Goal: Task Accomplishment & Management: Use online tool/utility

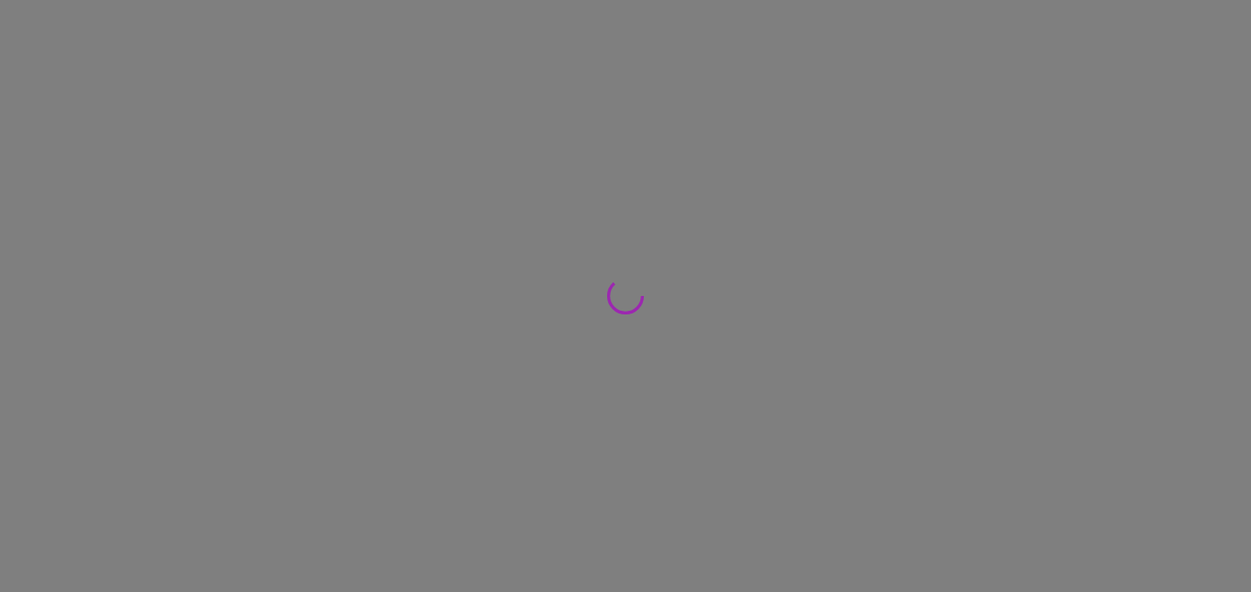
click at [131, 133] on div at bounding box center [625, 296] width 1251 height 592
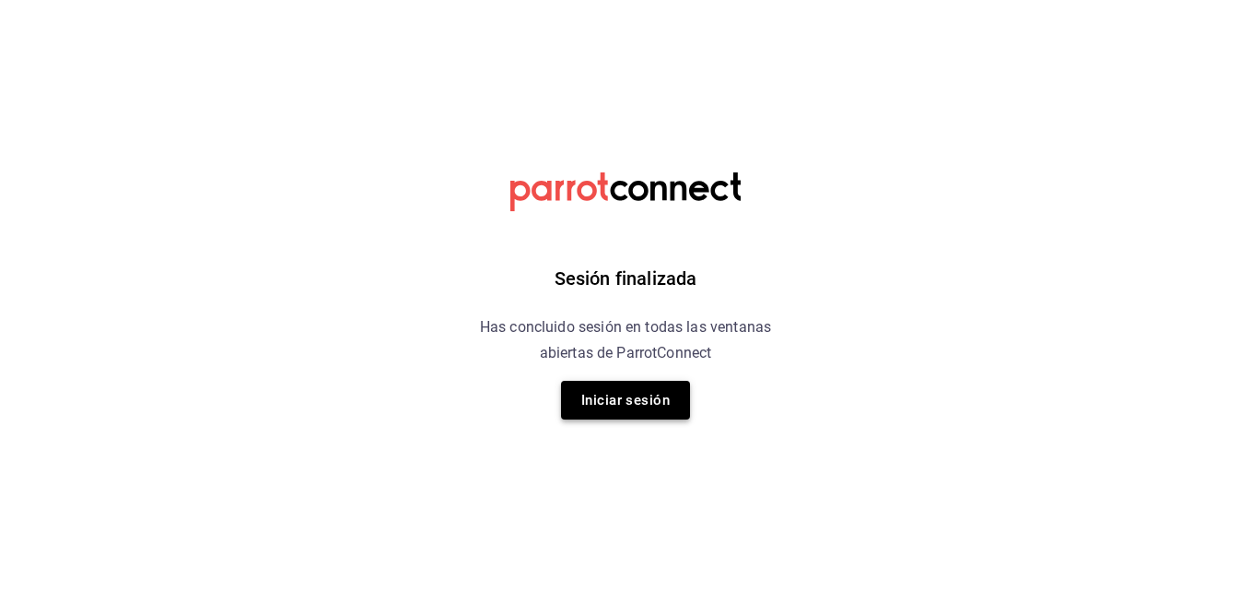
click at [628, 395] on button "Iniciar sesión" at bounding box center [625, 400] width 129 height 39
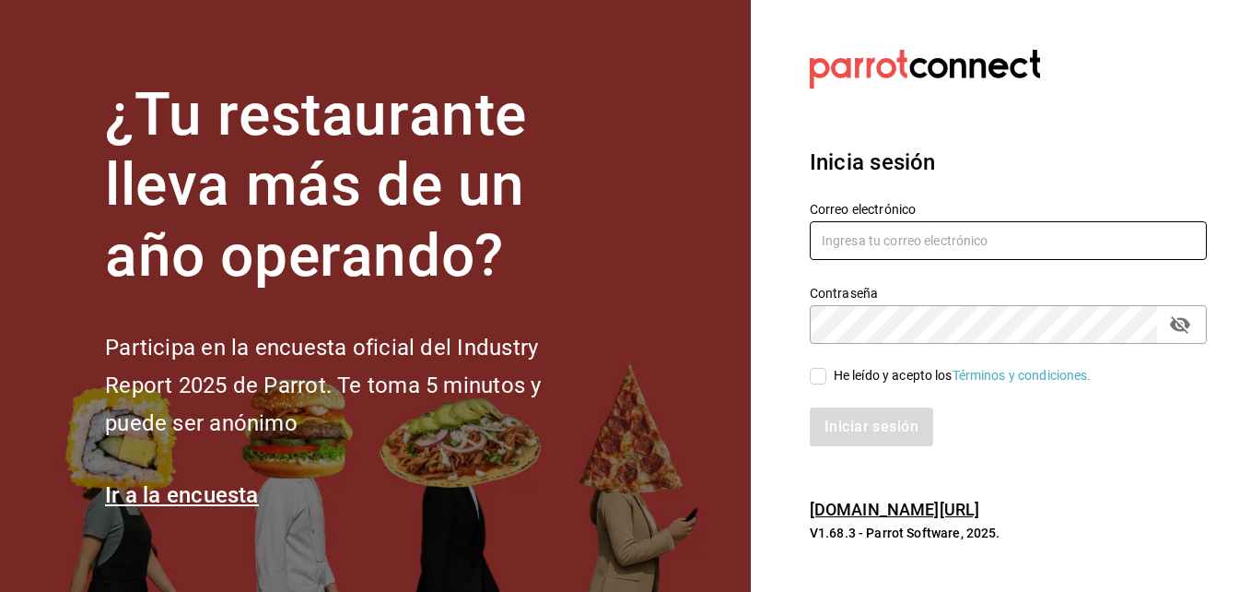
type input "[PERSON_NAME][EMAIL_ADDRESS][PERSON_NAME][DOMAIN_NAME]"
click at [825, 368] on input "He leído y acepto los Términos y condiciones." at bounding box center [818, 376] width 17 height 17
checkbox input "true"
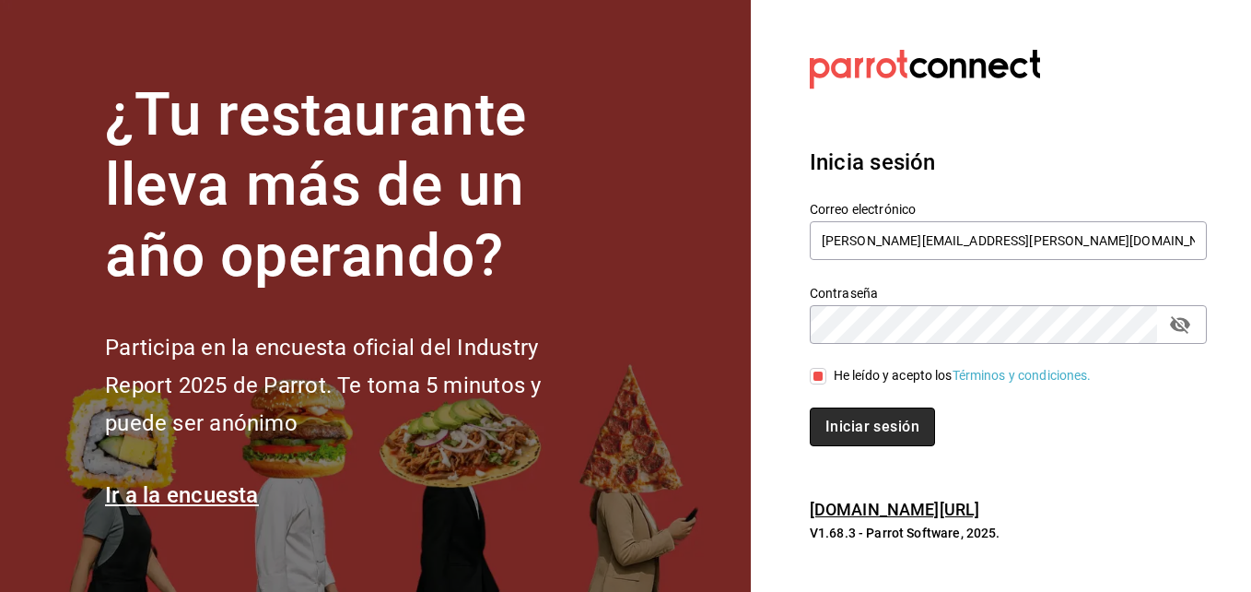
click at [851, 410] on button "Iniciar sesión" at bounding box center [872, 426] width 125 height 39
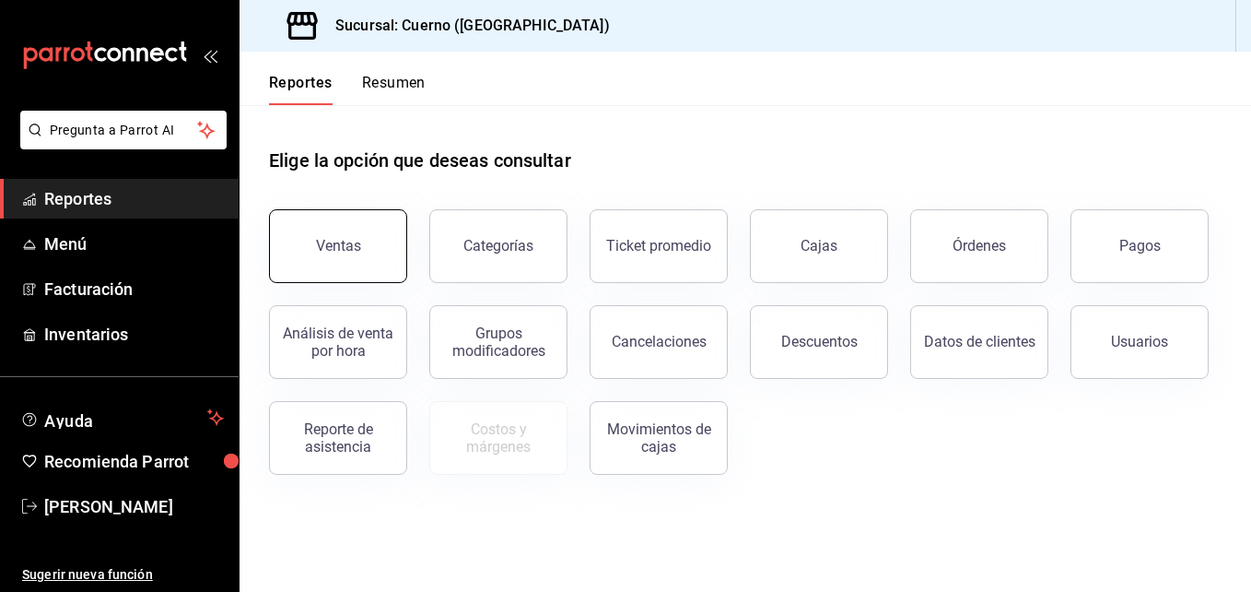
click at [399, 220] on button "Ventas" at bounding box center [338, 246] width 138 height 74
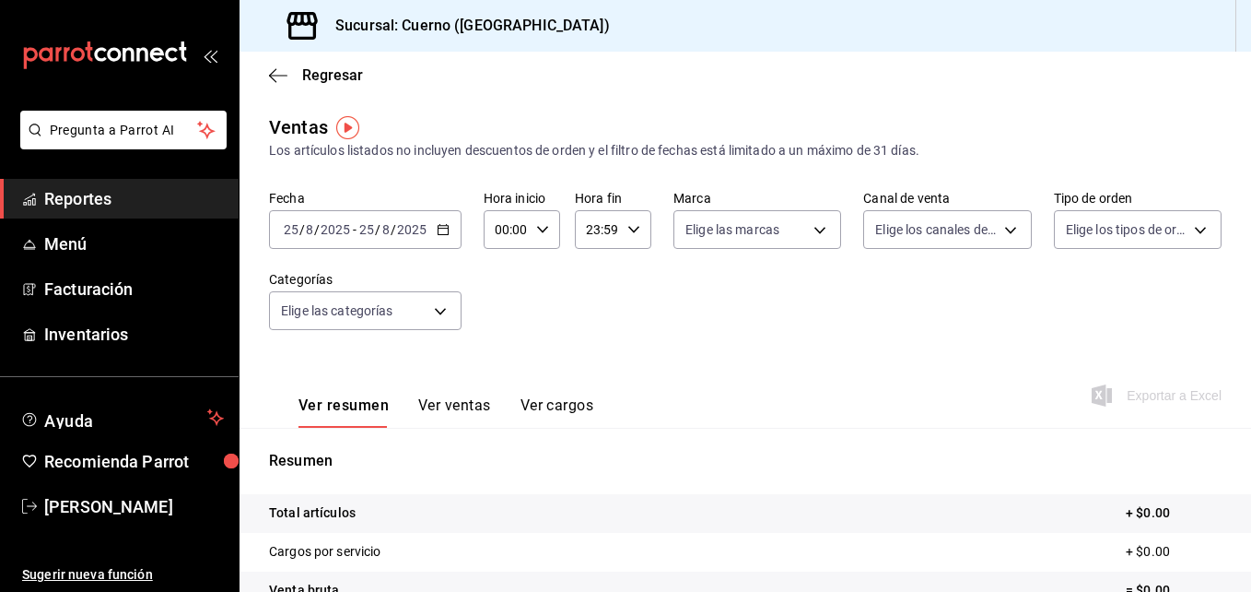
click at [440, 233] on icon "button" at bounding box center [443, 229] width 13 height 13
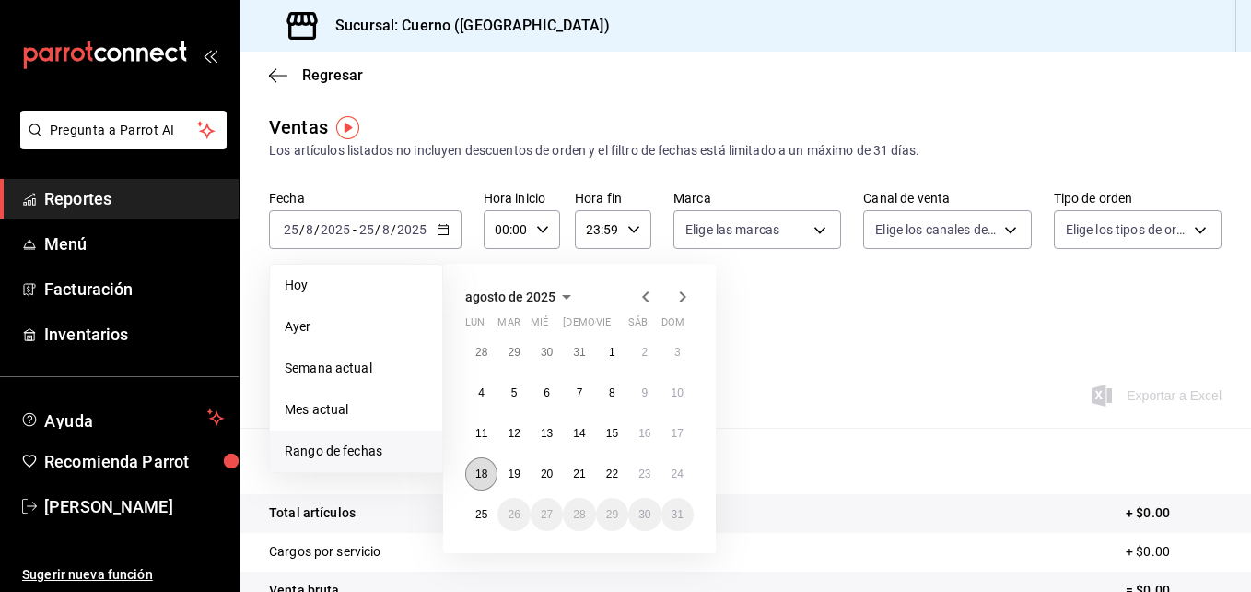
click at [483, 475] on abbr "18" at bounding box center [481, 473] width 12 height 13
click at [482, 522] on button "25" at bounding box center [481, 514] width 32 height 33
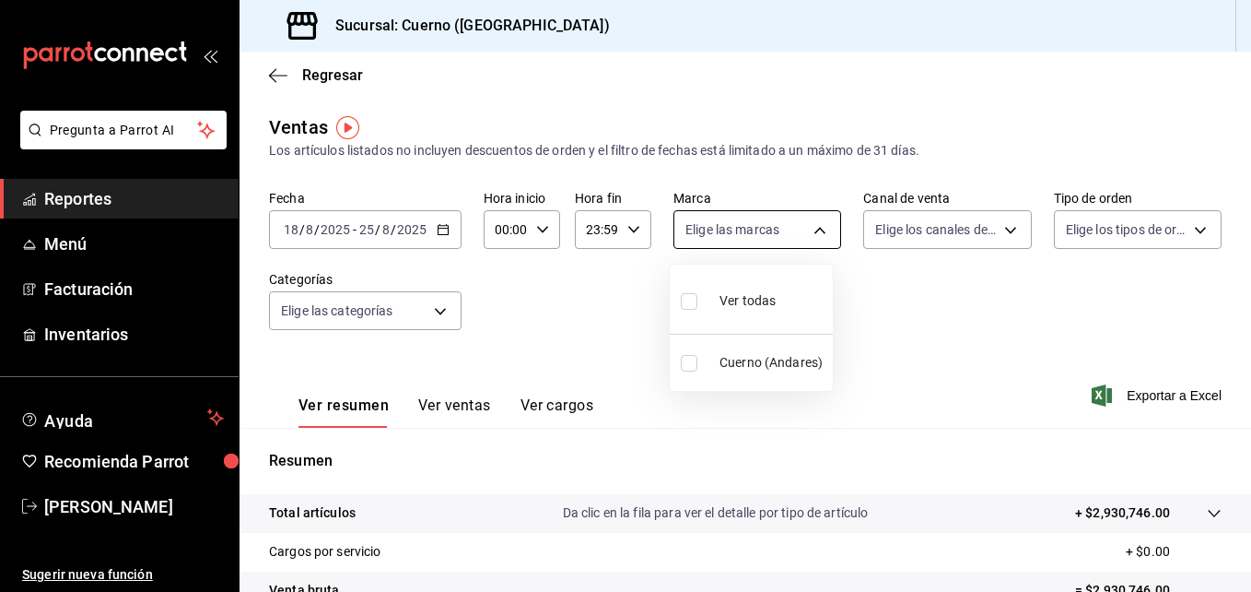
click at [804, 235] on body "Pregunta a Parrot AI Reportes Menú Facturación Inventarios Ayuda Recomienda Par…" at bounding box center [625, 296] width 1251 height 592
click at [727, 312] on div "Ver todas" at bounding box center [728, 299] width 95 height 40
type input "c9e961b9-bc29-480f-a65c-324ff110f526"
checkbox input "true"
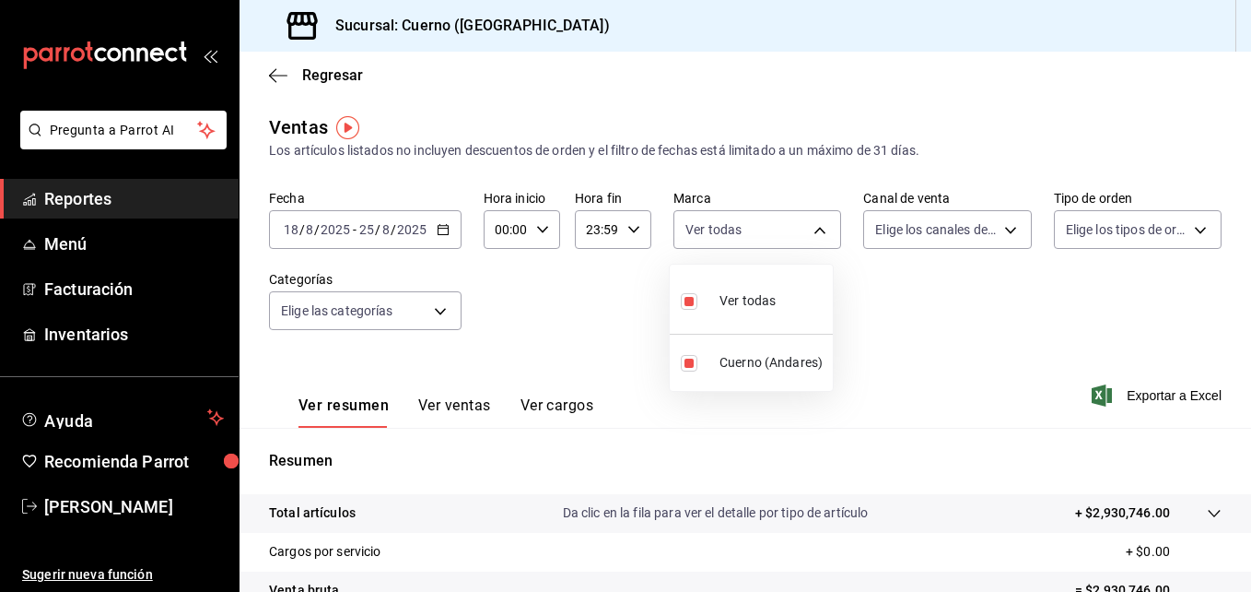
click at [991, 234] on div at bounding box center [625, 296] width 1251 height 592
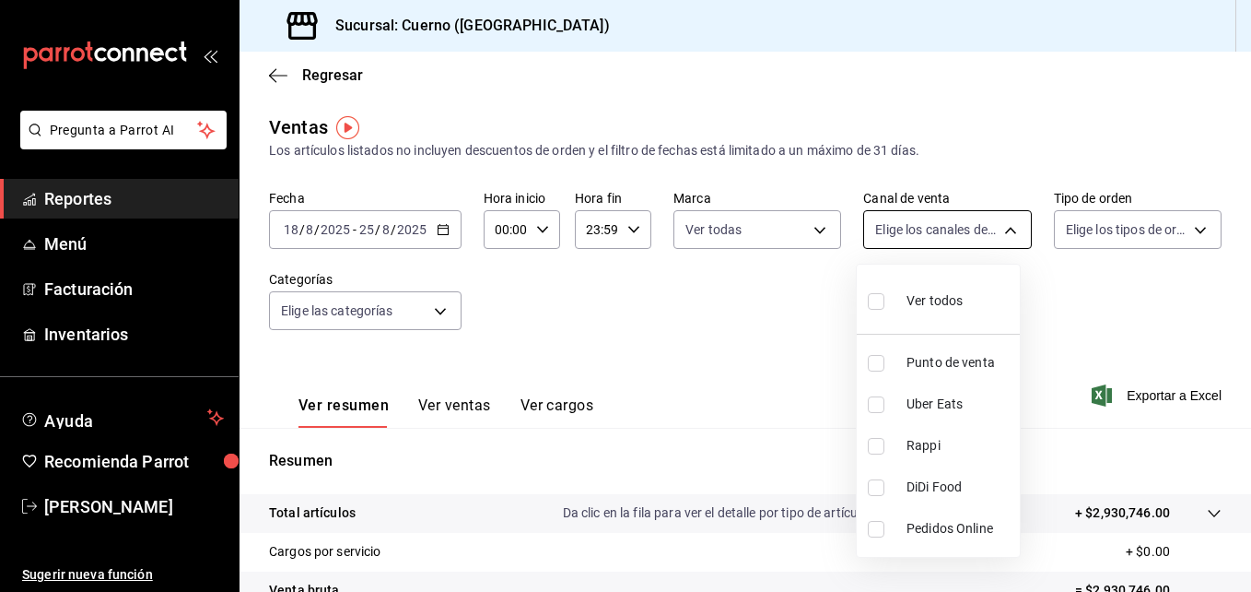
click at [1007, 243] on body "Pregunta a Parrot AI Reportes Menú Facturación Inventarios Ayuda Recomienda Par…" at bounding box center [625, 296] width 1251 height 592
click at [881, 287] on label at bounding box center [880, 300] width 24 height 27
click at [881, 293] on input "checkbox" at bounding box center [876, 301] width 17 height 17
checkbox input "false"
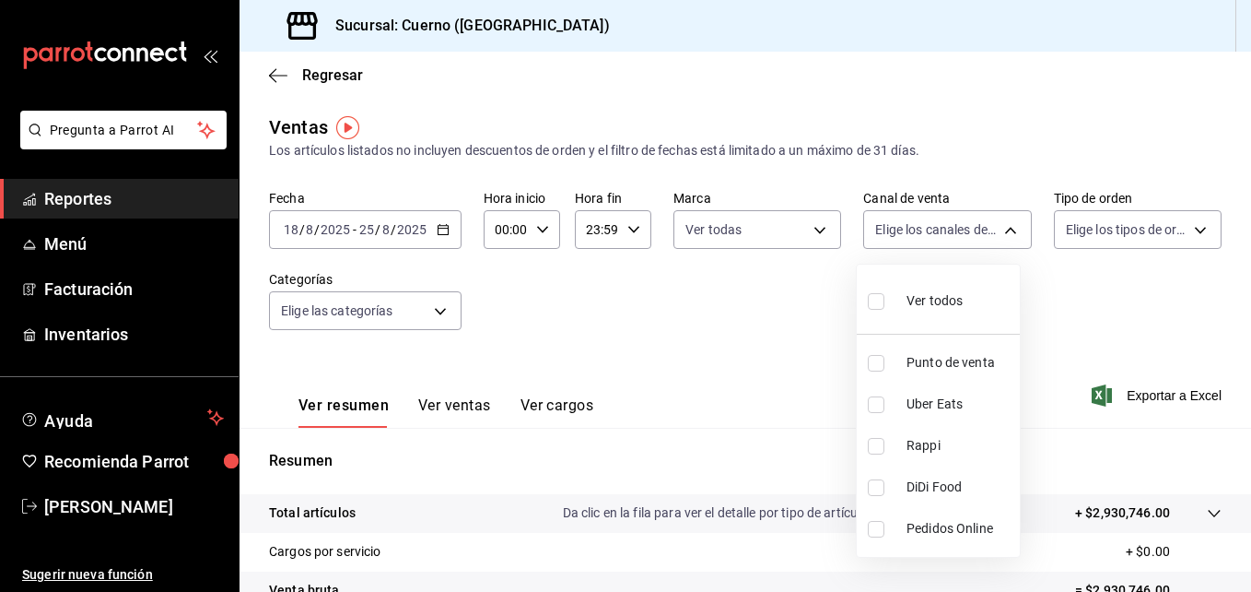
checkbox input "false"
click at [884, 300] on input "checkbox" at bounding box center [876, 301] width 17 height 17
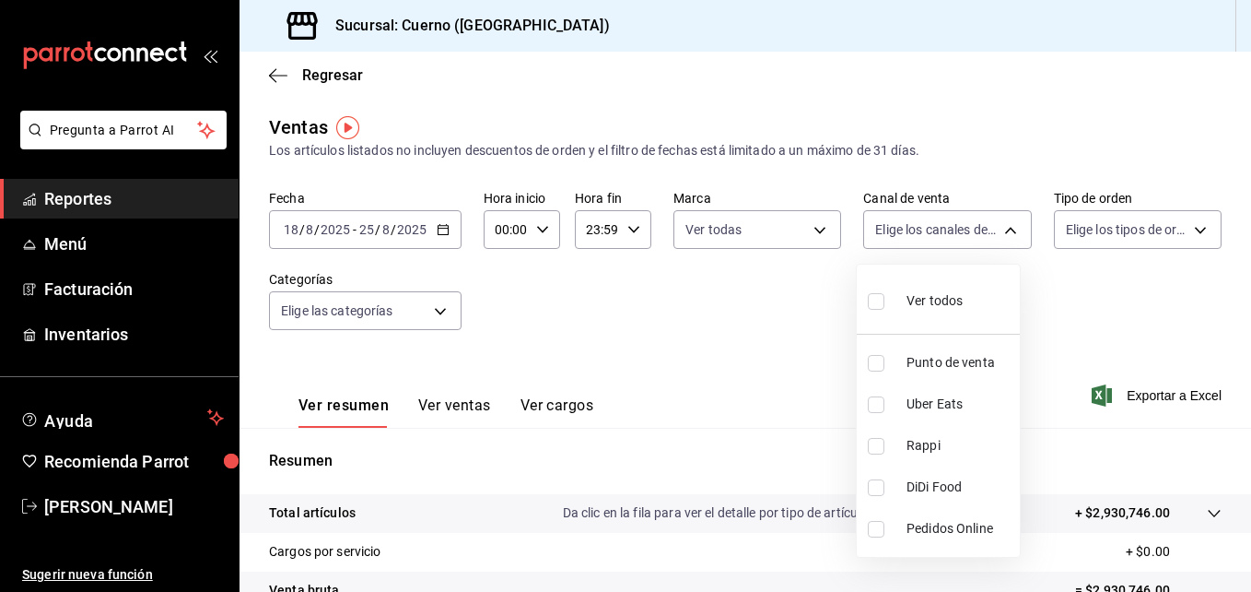
checkbox input "true"
type input "PARROT,UBER_EATS,RAPPI,DIDI_FOOD,ONLINE"
checkbox input "true"
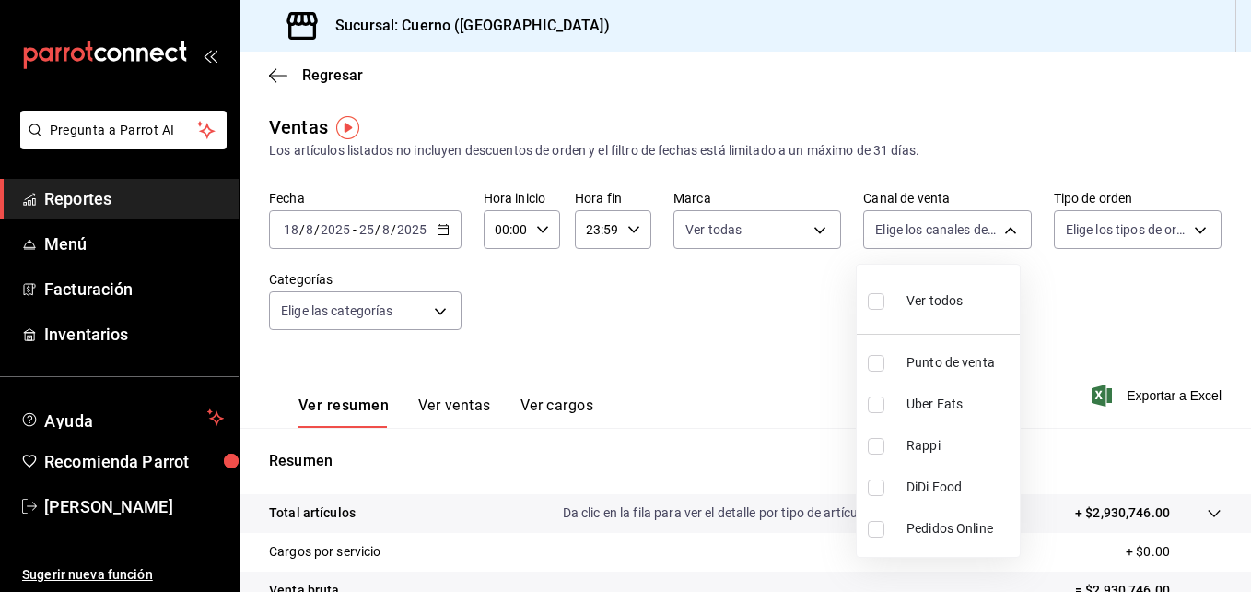
checkbox input "true"
click at [1178, 230] on div at bounding box center [625, 296] width 1251 height 592
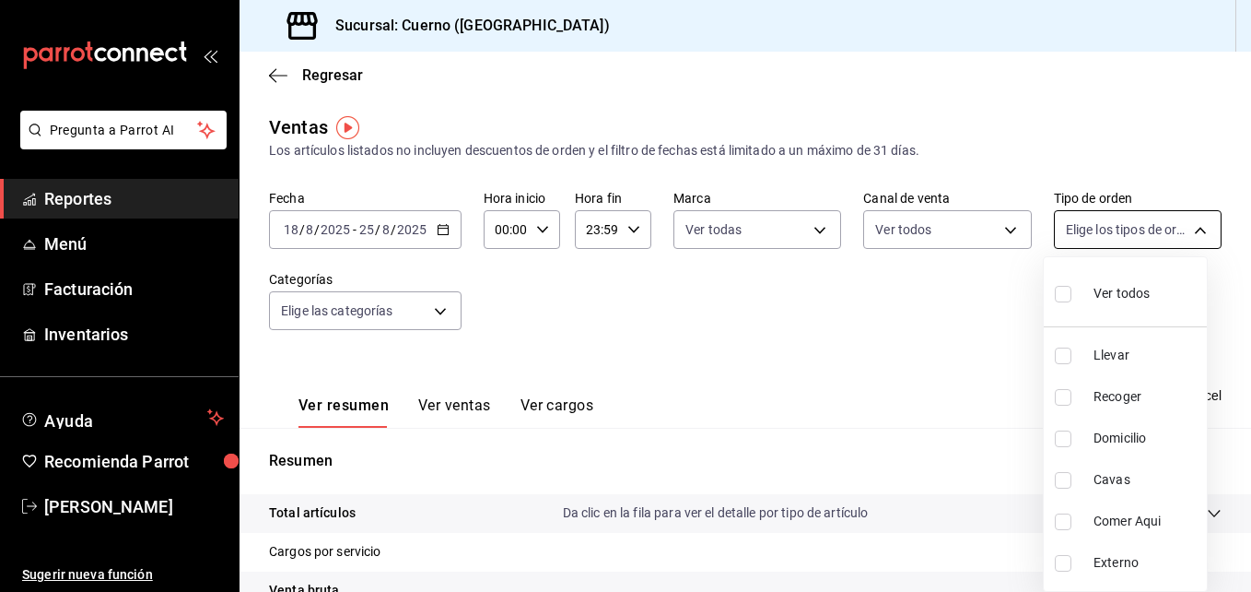
click at [1184, 228] on body "Pregunta a Parrot AI Reportes Menú Facturación Inventarios Ayuda Recomienda Par…" at bounding box center [625, 296] width 1251 height 592
click at [1054, 296] on li "Ver todos" at bounding box center [1125, 291] width 163 height 54
type input "dfbf6a66-9e2c-4531-8c07-cb6fdb35851c,965fb10a-4951-4111-90b6-db3caf29f93a,2f3c6…"
checkbox input "true"
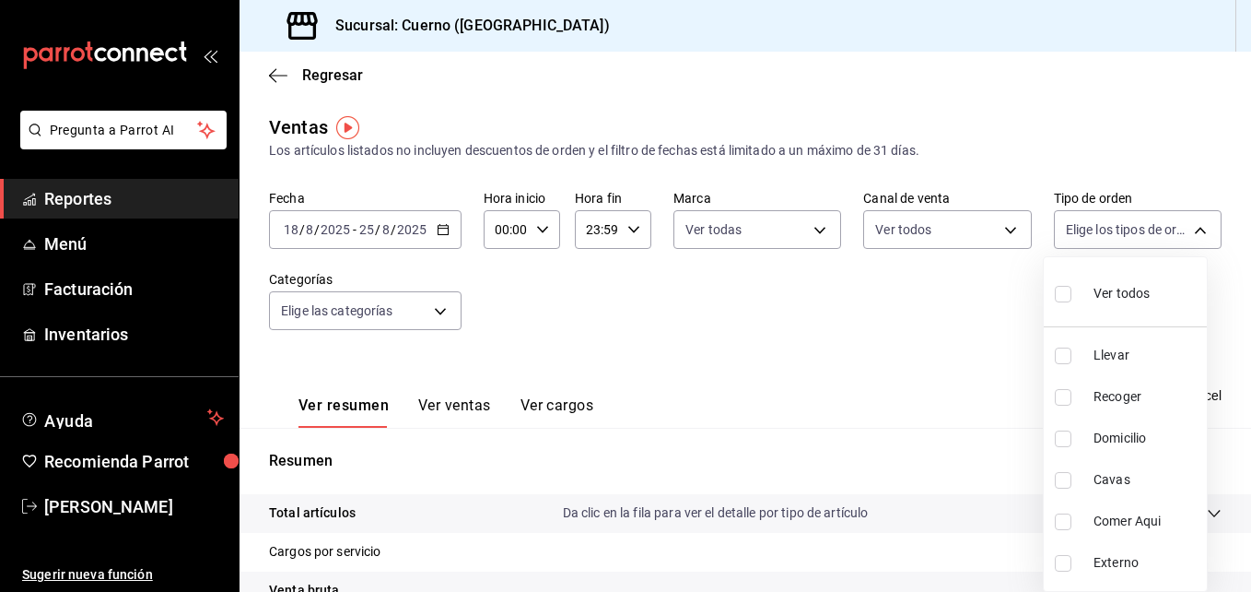
checkbox input "true"
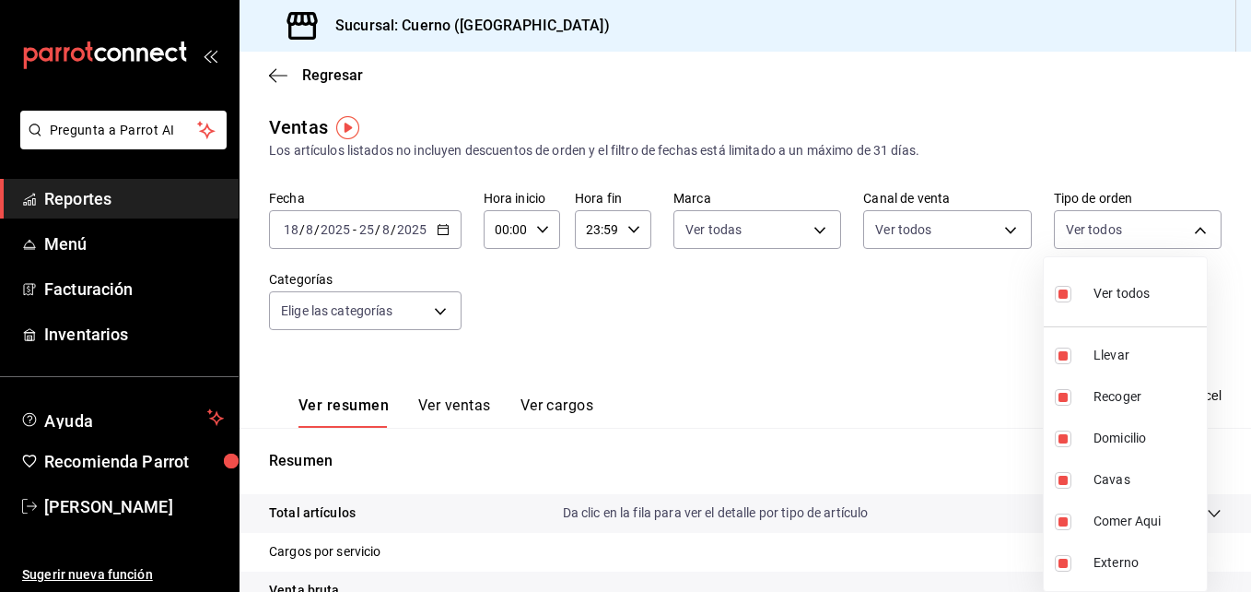
click at [437, 316] on div at bounding box center [625, 296] width 1251 height 592
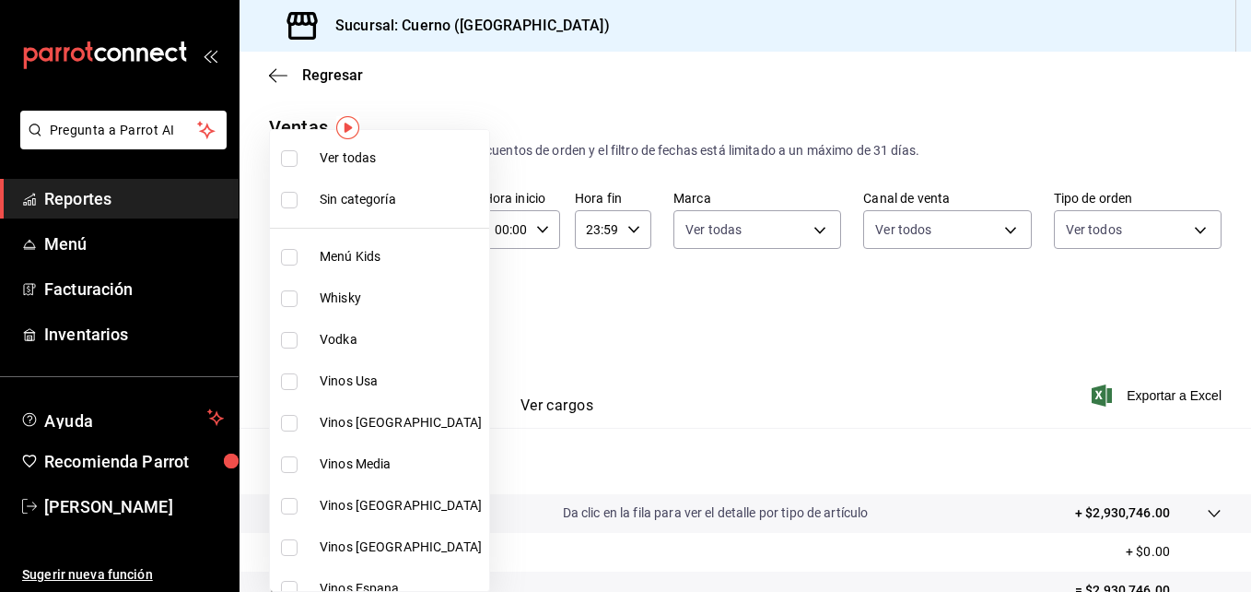
click at [437, 316] on body "Pregunta a Parrot AI Reportes Menú Facturación Inventarios Ayuda Recomienda Par…" at bounding box center [625, 296] width 1251 height 592
click at [289, 156] on input "checkbox" at bounding box center [289, 158] width 17 height 17
checkbox input "true"
type input "a99b9eb1-d5e4-4ca6-a53e-4c42022e859a,8d843363-7b8b-4002-90a0-c01944697fe5,d20f9…"
checkbox input "true"
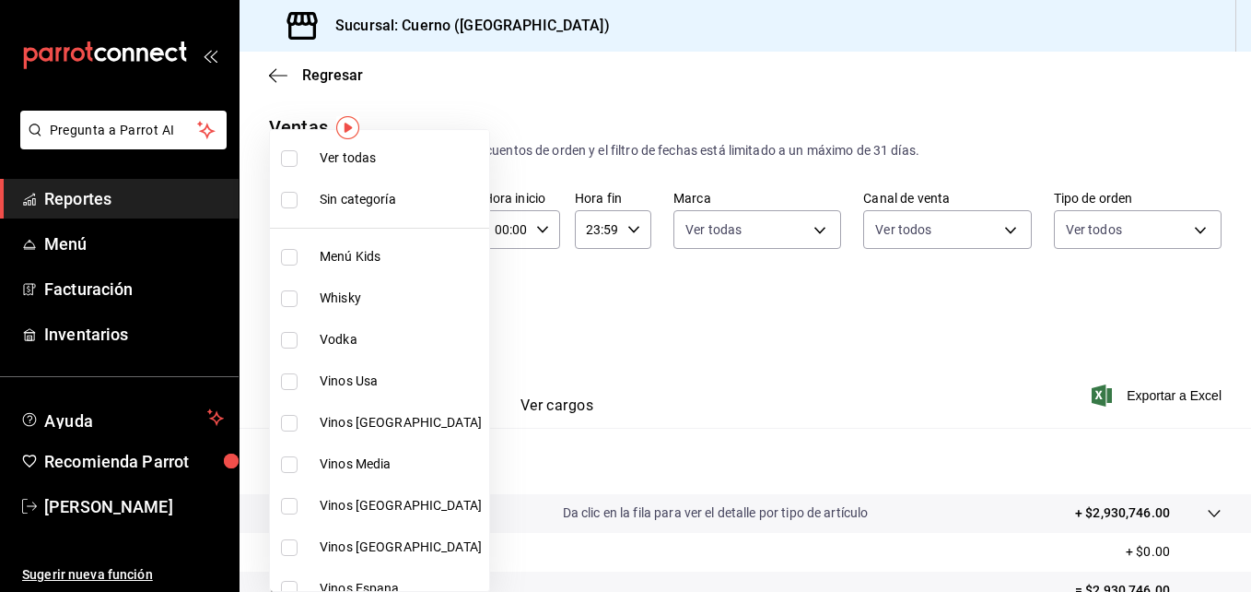
checkbox input "true"
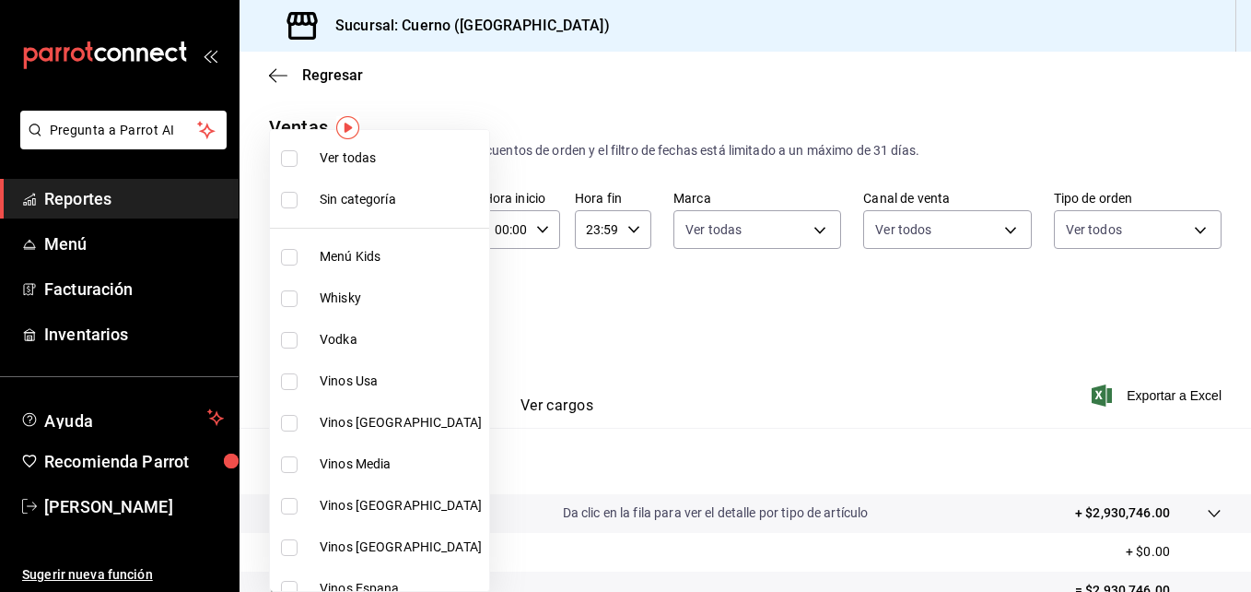
checkbox input "true"
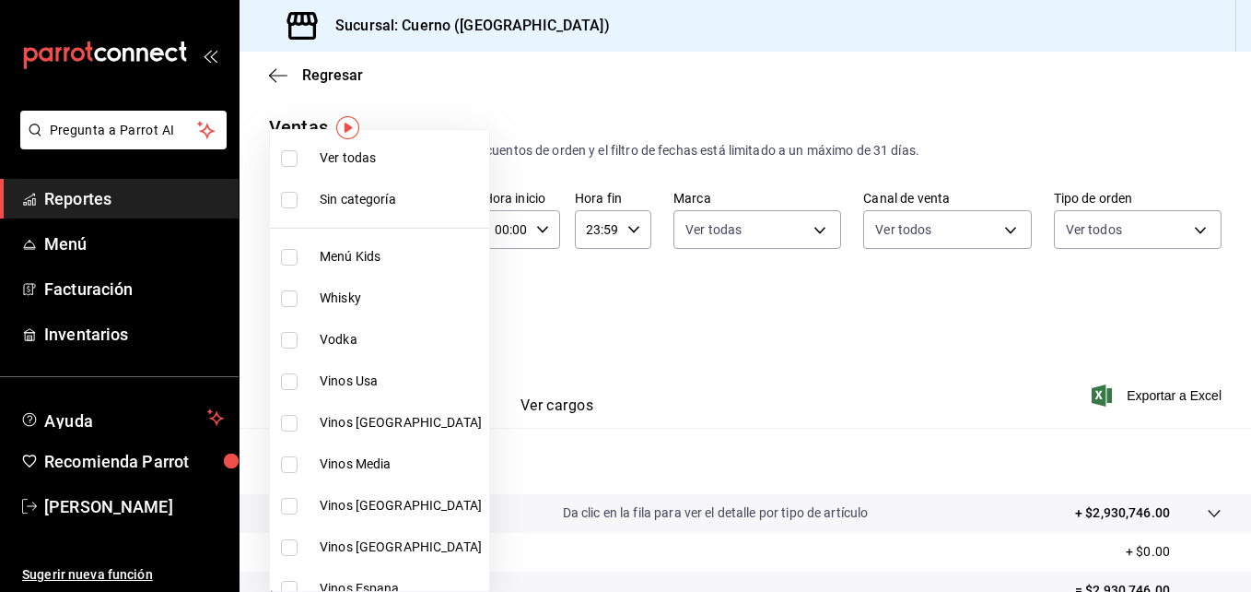
checkbox input "true"
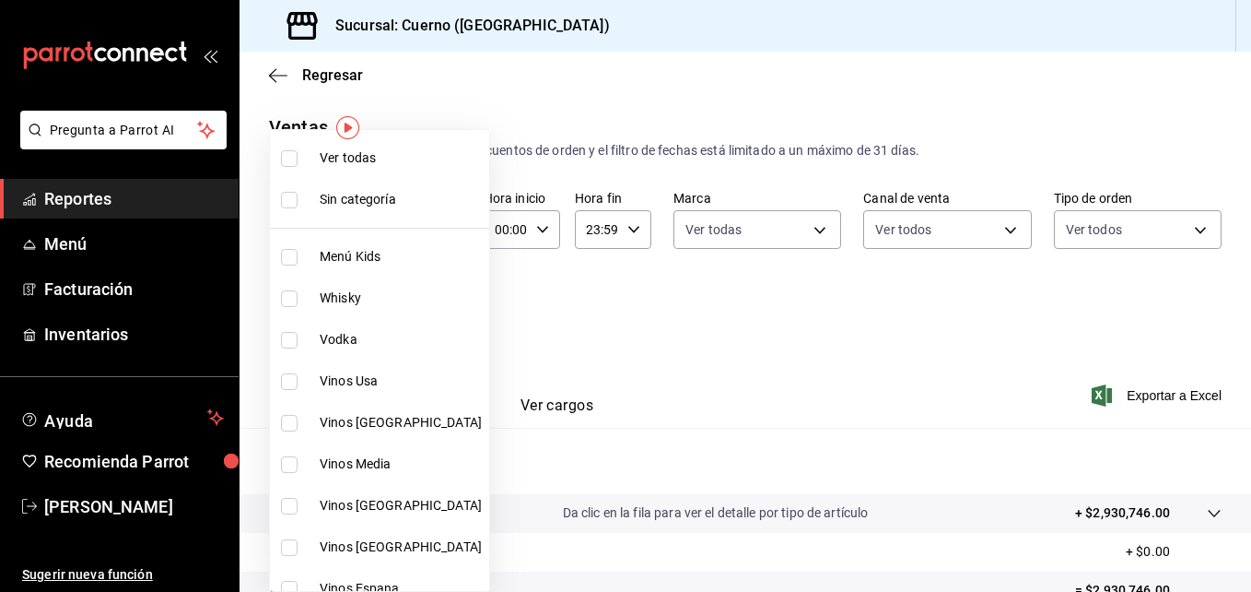
checkbox input "true"
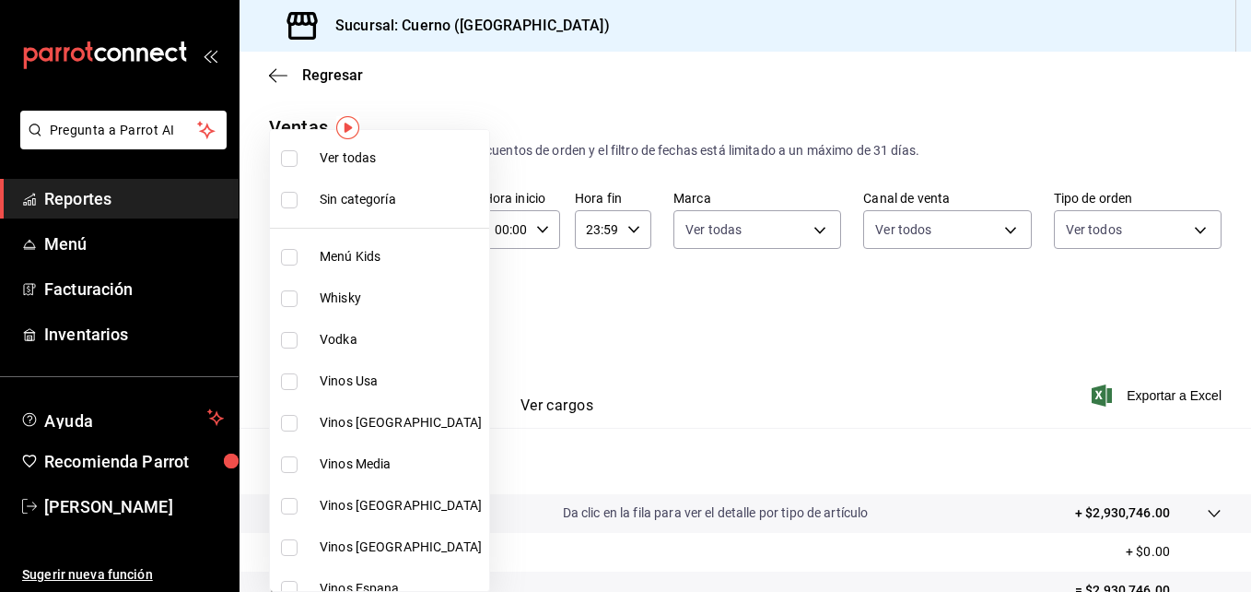
checkbox input "true"
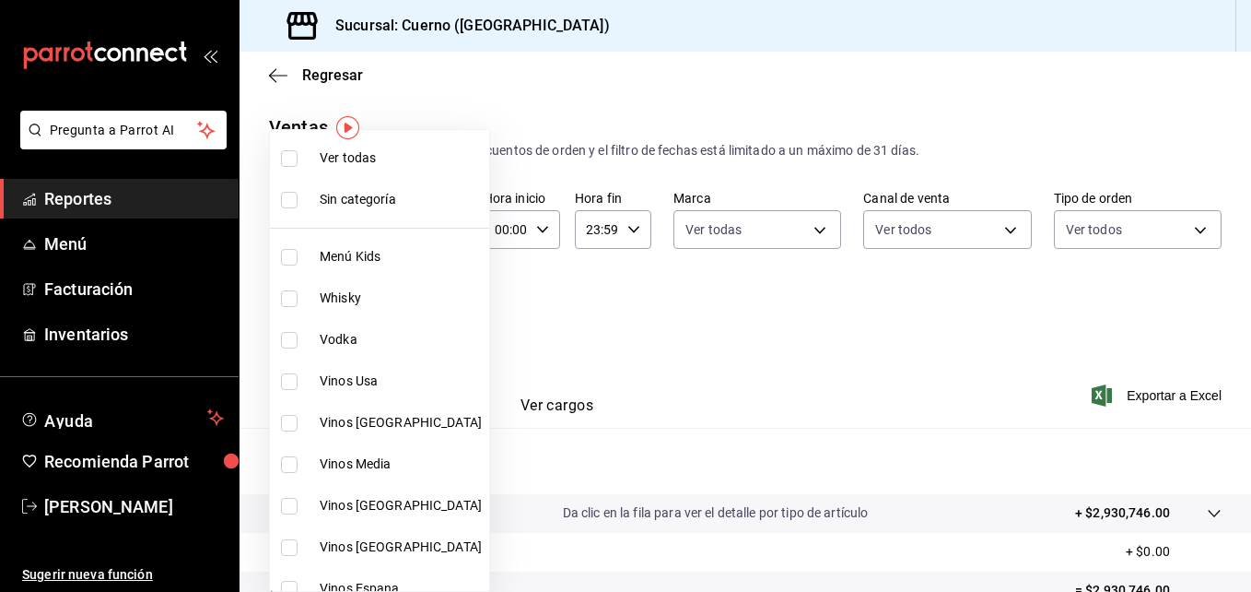
checkbox input "true"
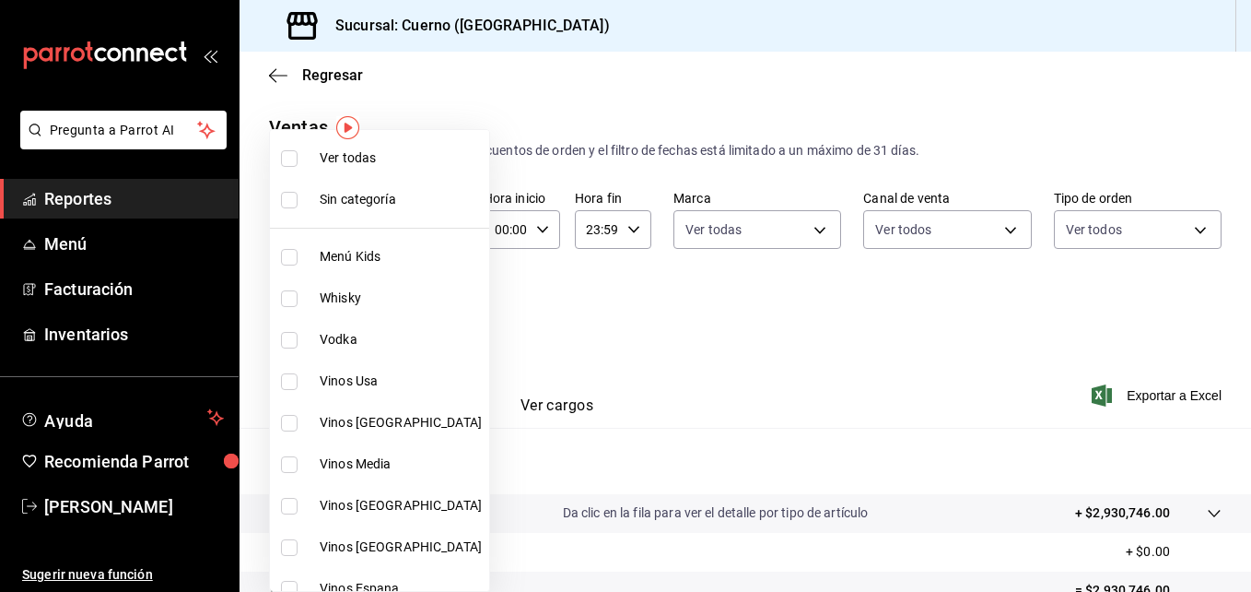
checkbox input "true"
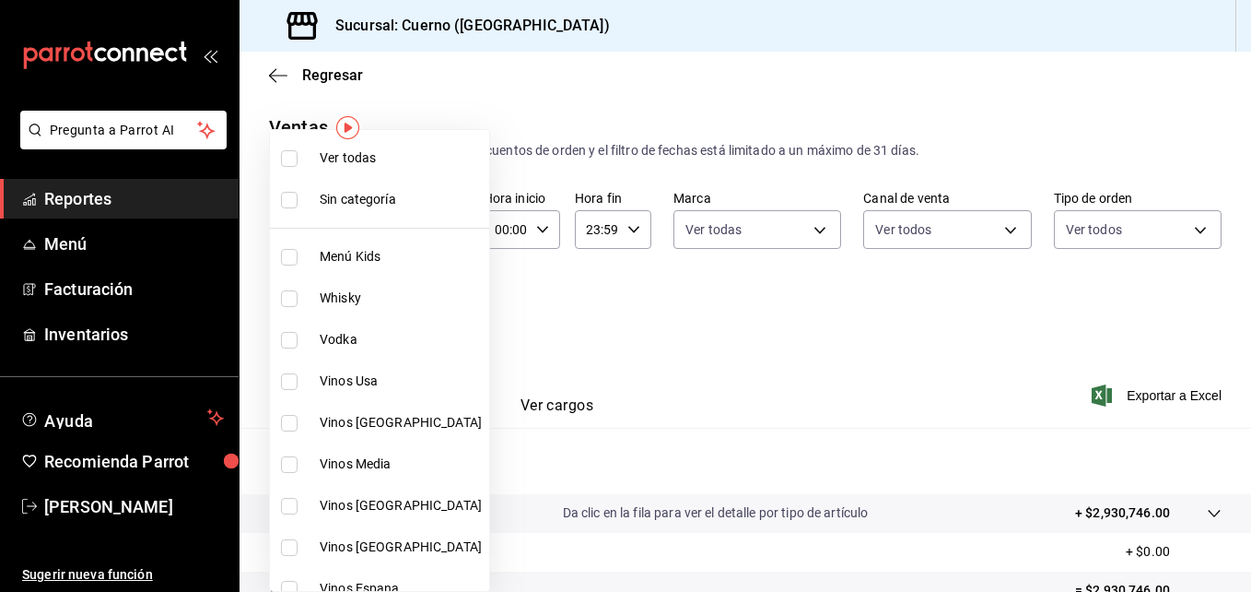
checkbox input "true"
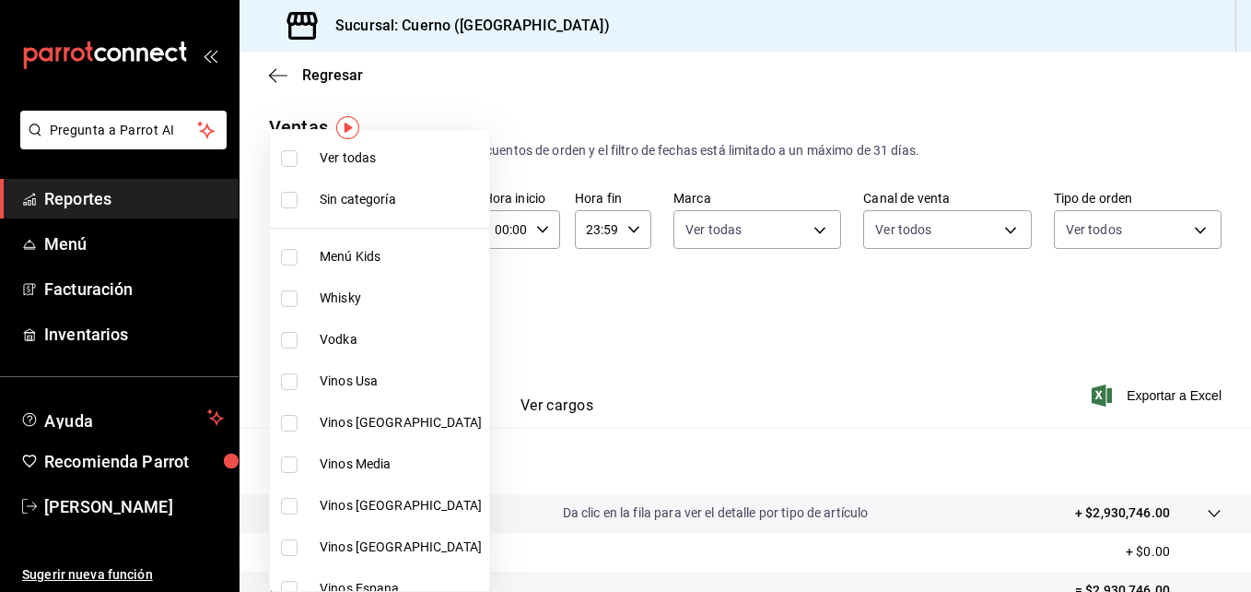
checkbox input "true"
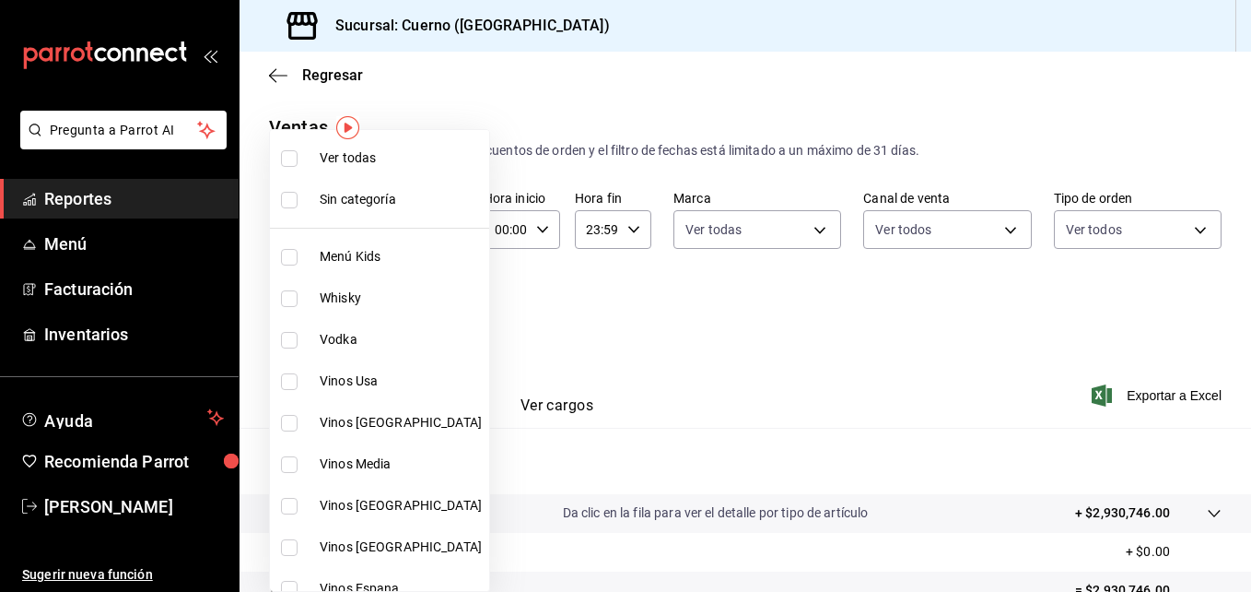
checkbox input "true"
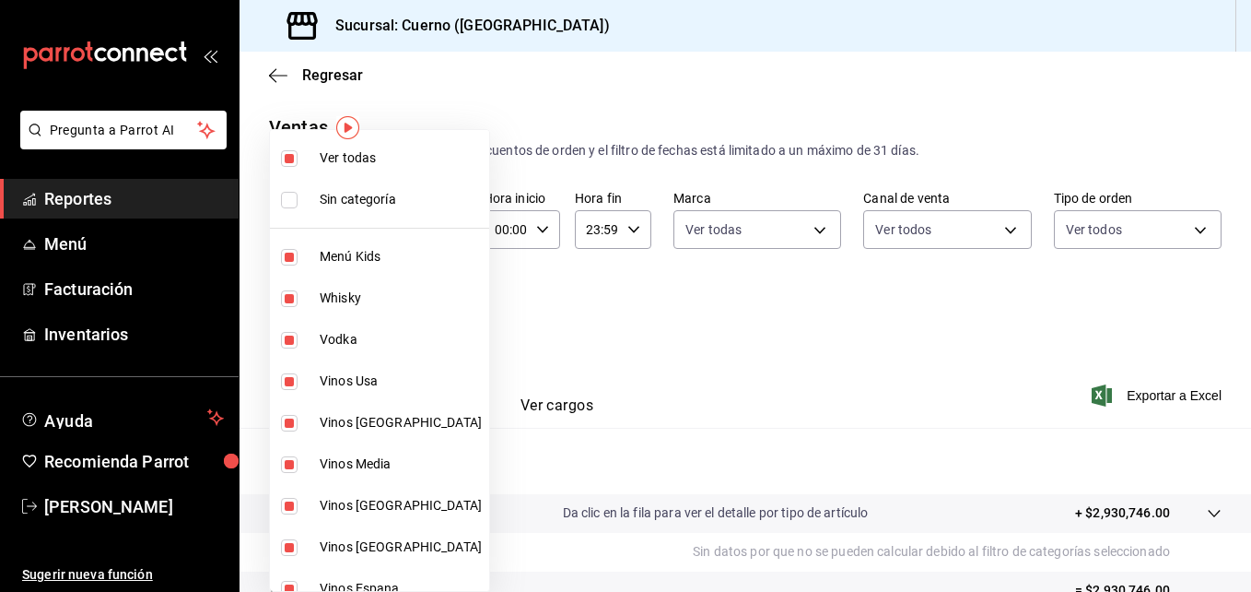
click at [1129, 397] on div at bounding box center [625, 296] width 1251 height 592
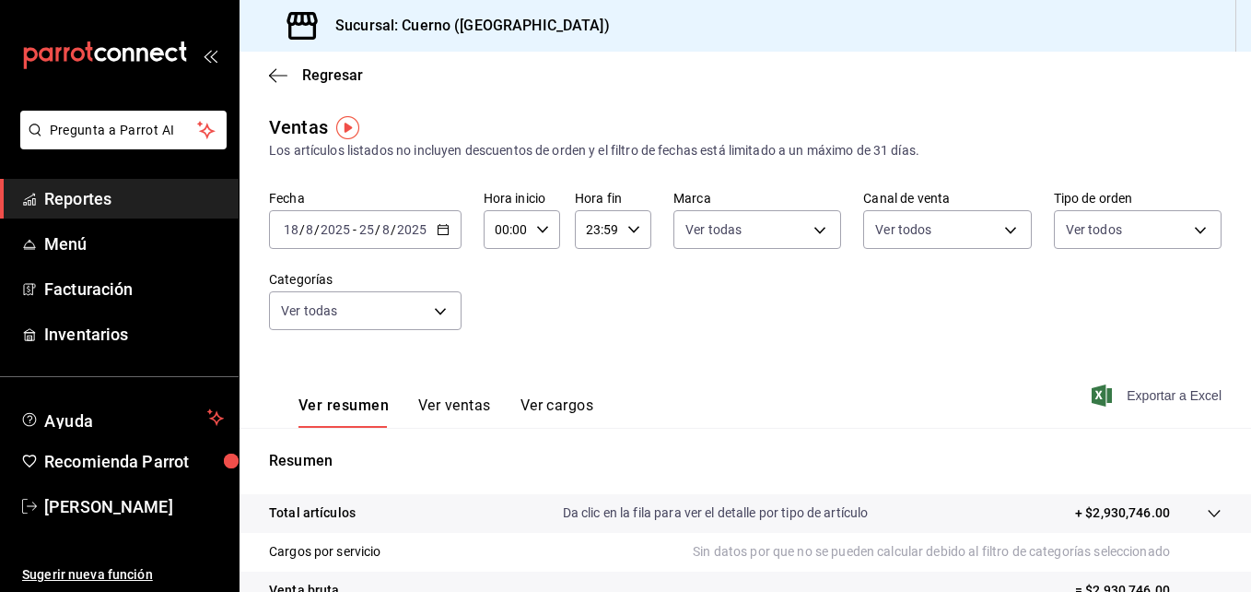
click at [1142, 400] on span "Exportar a Excel" at bounding box center [1159, 395] width 126 height 22
